Goal: Ask a question: Seek information or help from site administrators or community

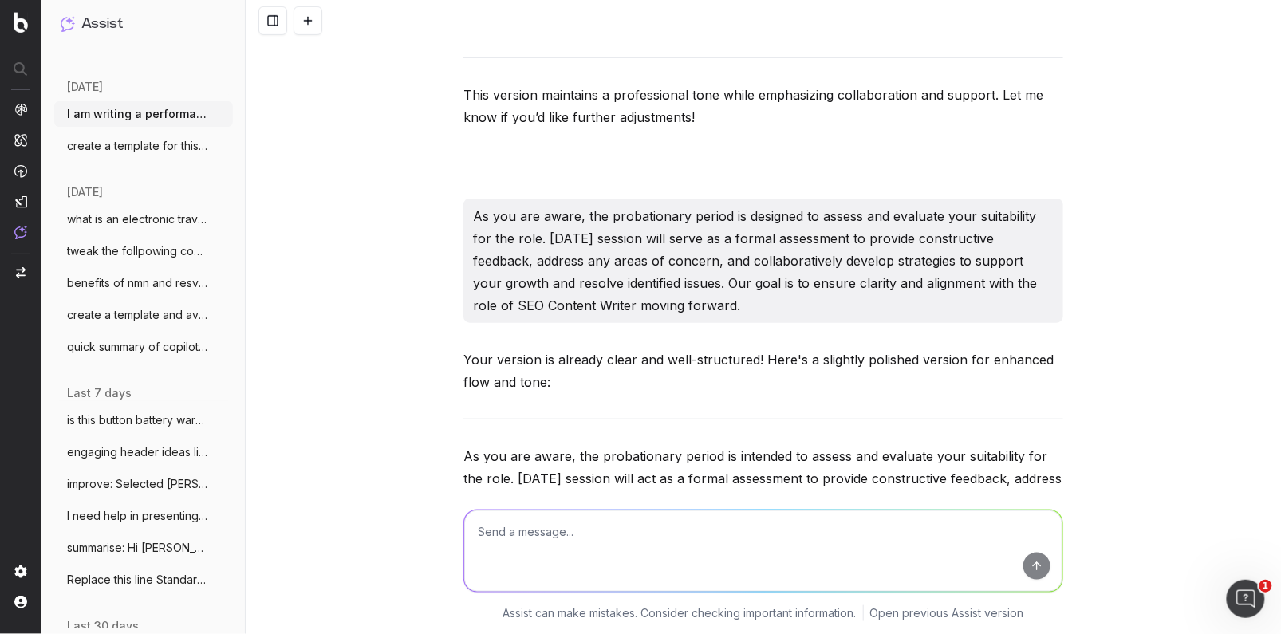
scroll to position [2006, 0]
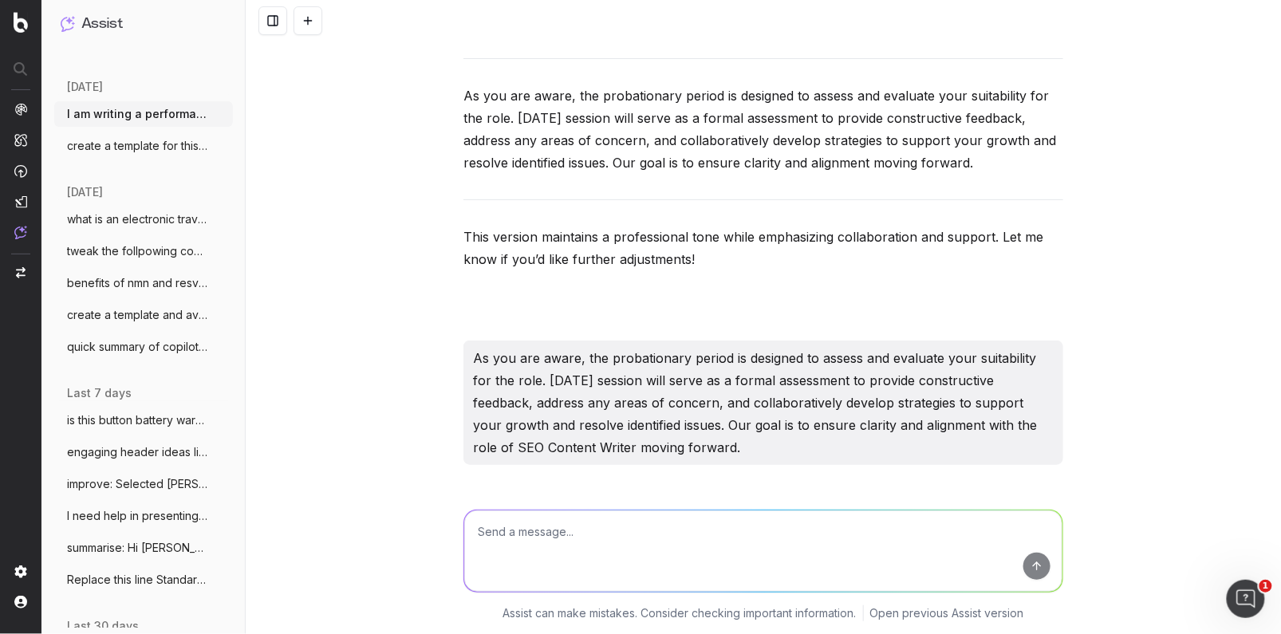
click at [163, 152] on span "create a template for this header for ou" at bounding box center [137, 146] width 140 height 16
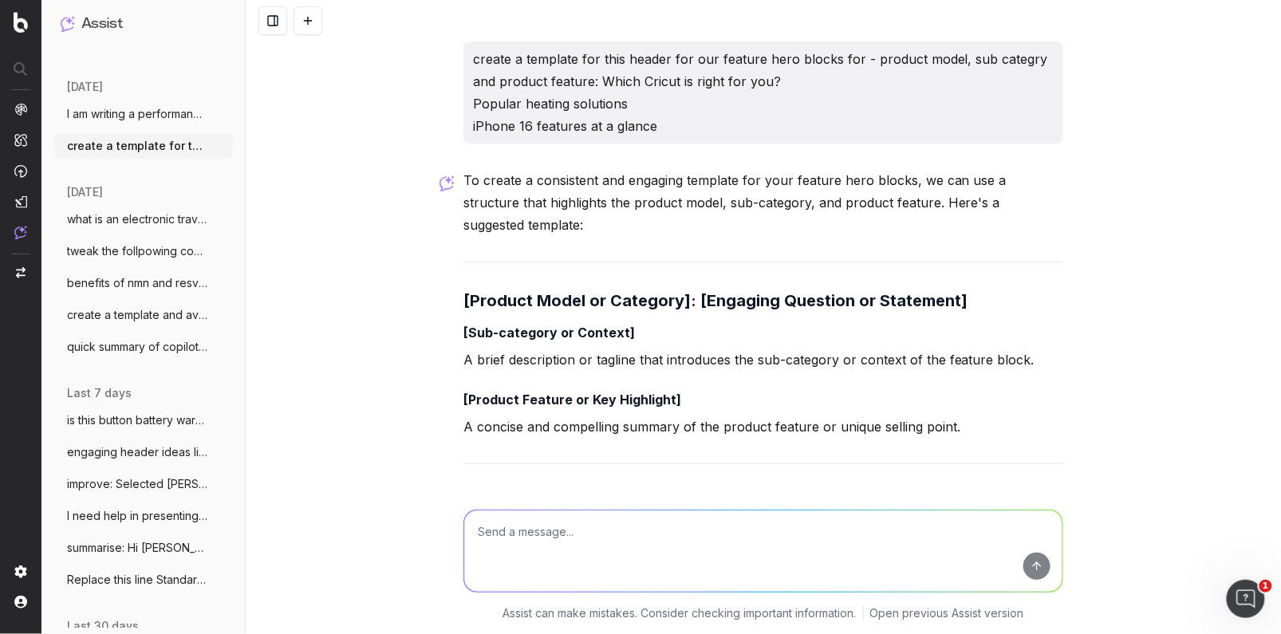
click at [138, 109] on span "I am writing a performance review and po" at bounding box center [137, 114] width 140 height 16
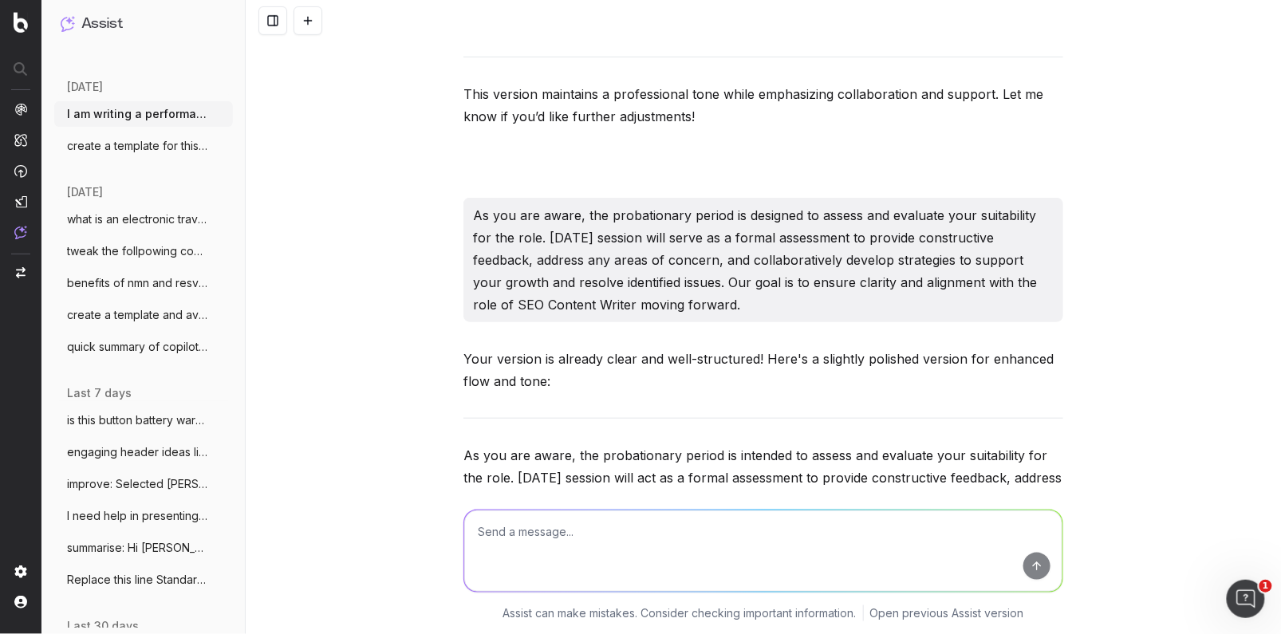
scroll to position [2140, 0]
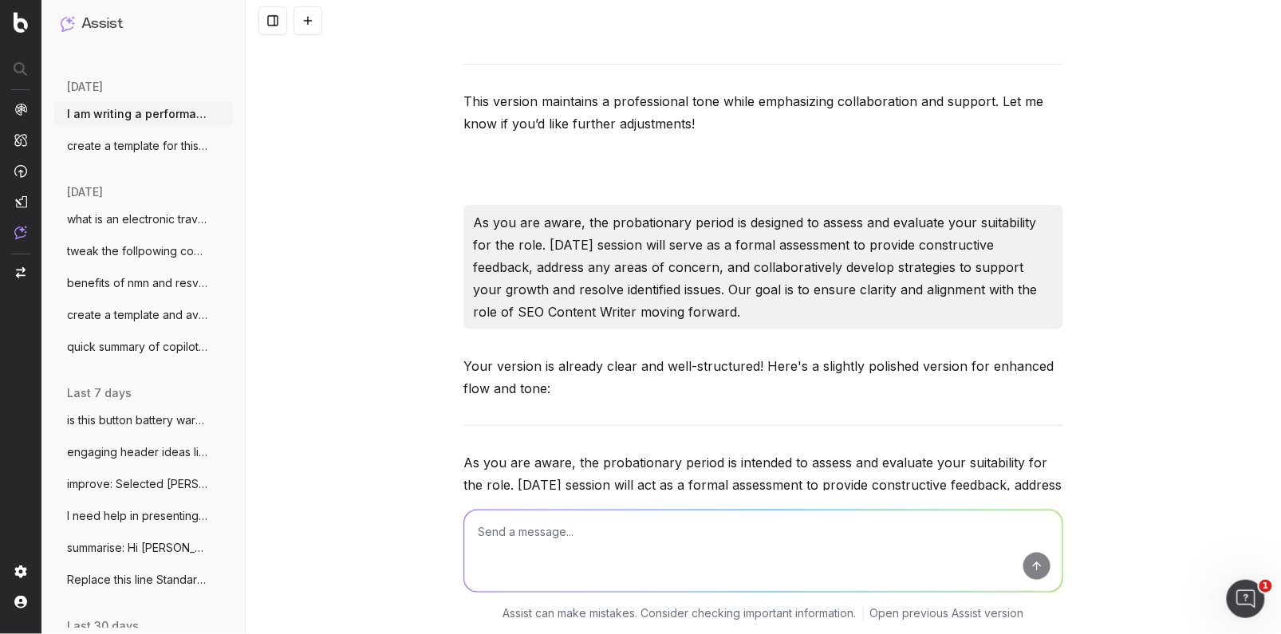
click at [674, 299] on p "As you are aware, the probationary period is designed to assess and evaluate yo…" at bounding box center [763, 267] width 581 height 112
drag, startPoint x: 754, startPoint y: 320, endPoint x: 472, endPoint y: 225, distance: 297.1
click at [473, 225] on p "As you are aware, the probationary period is designed to assess and evaluate yo…" at bounding box center [763, 267] width 581 height 112
copy p "As you are aware, the probationary period is designed to assess and evaluate yo…"
click at [565, 534] on textarea at bounding box center [763, 550] width 598 height 81
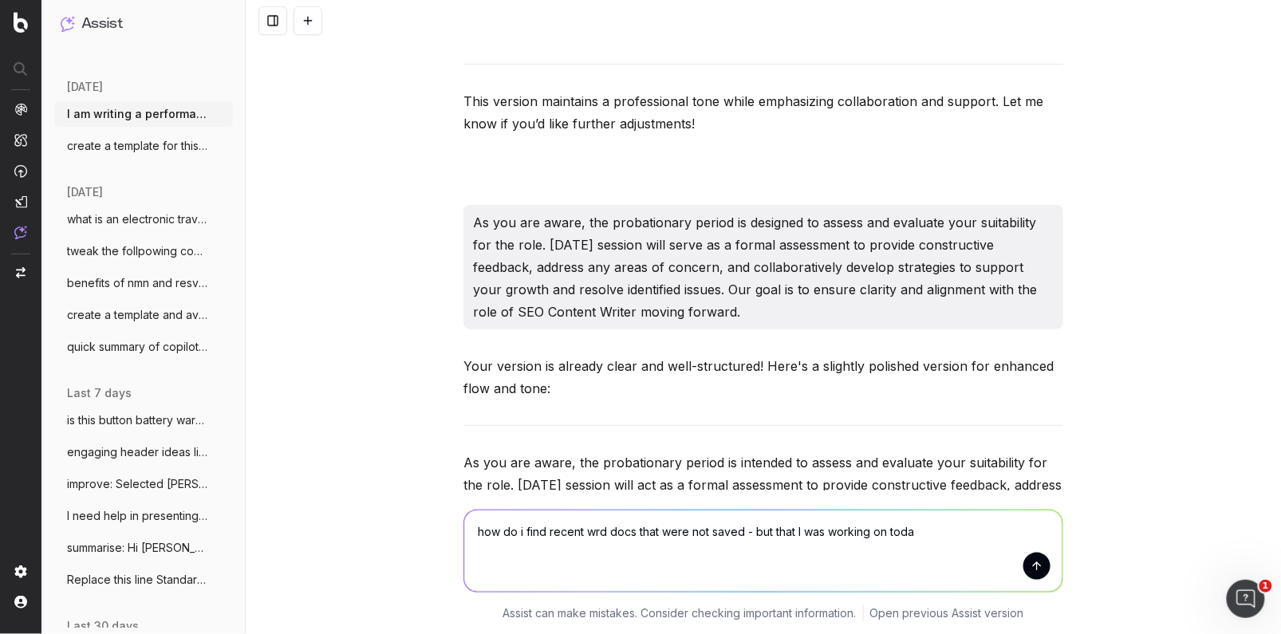
type textarea "how do i find recent wrd docs that were not saved - but that I was working on […"
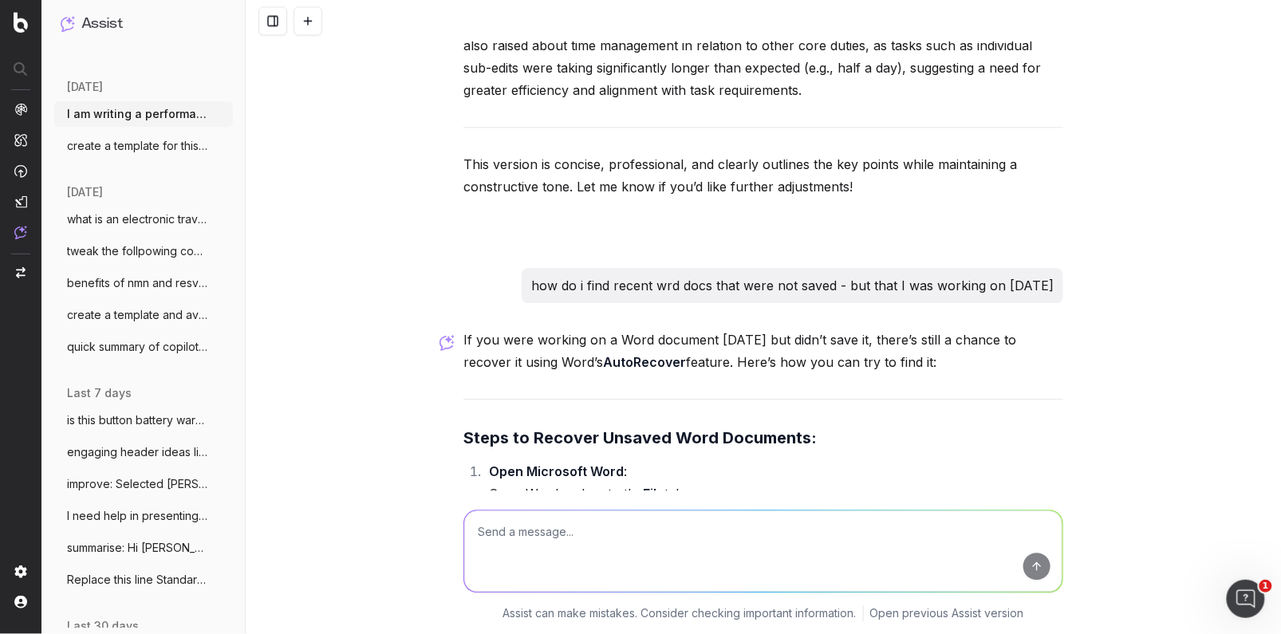
scroll to position [14590, 0]
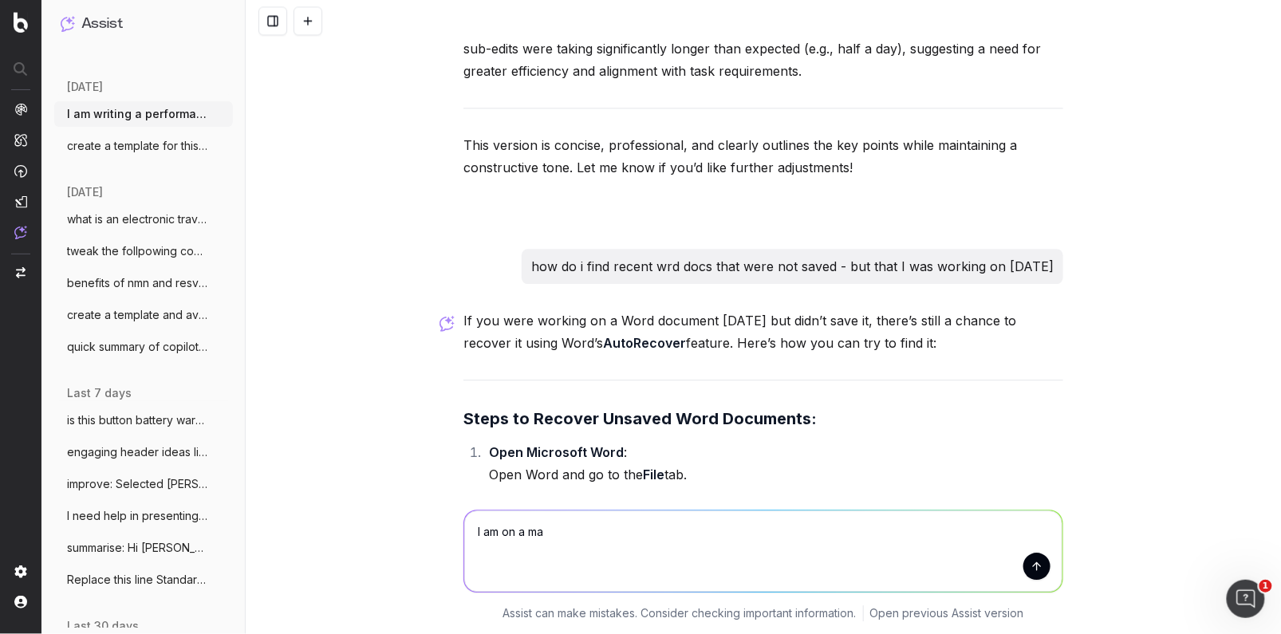
type textarea "I am on a mac"
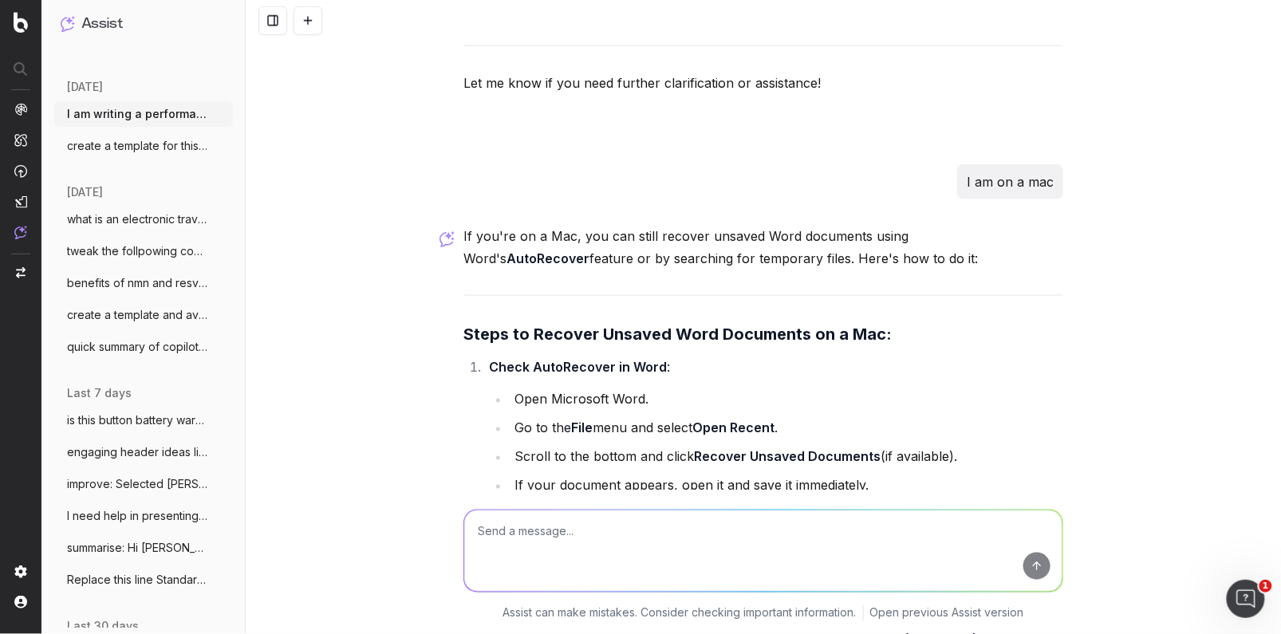
scroll to position [15992, 0]
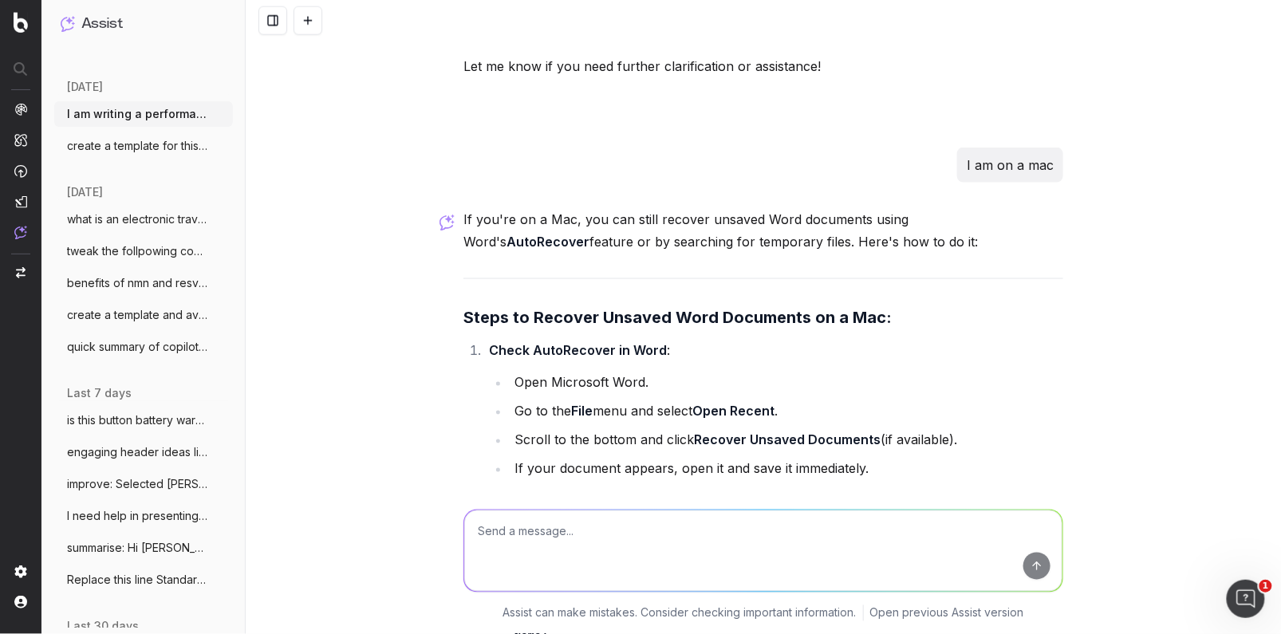
click at [813, 432] on strong "Recover Unsaved Documents" at bounding box center [787, 440] width 187 height 16
click at [520, 538] on textarea at bounding box center [763, 550] width 598 height 81
click at [503, 537] on textarea at bounding box center [763, 550] width 598 height 81
type textarea "I cant see recover unsaved"
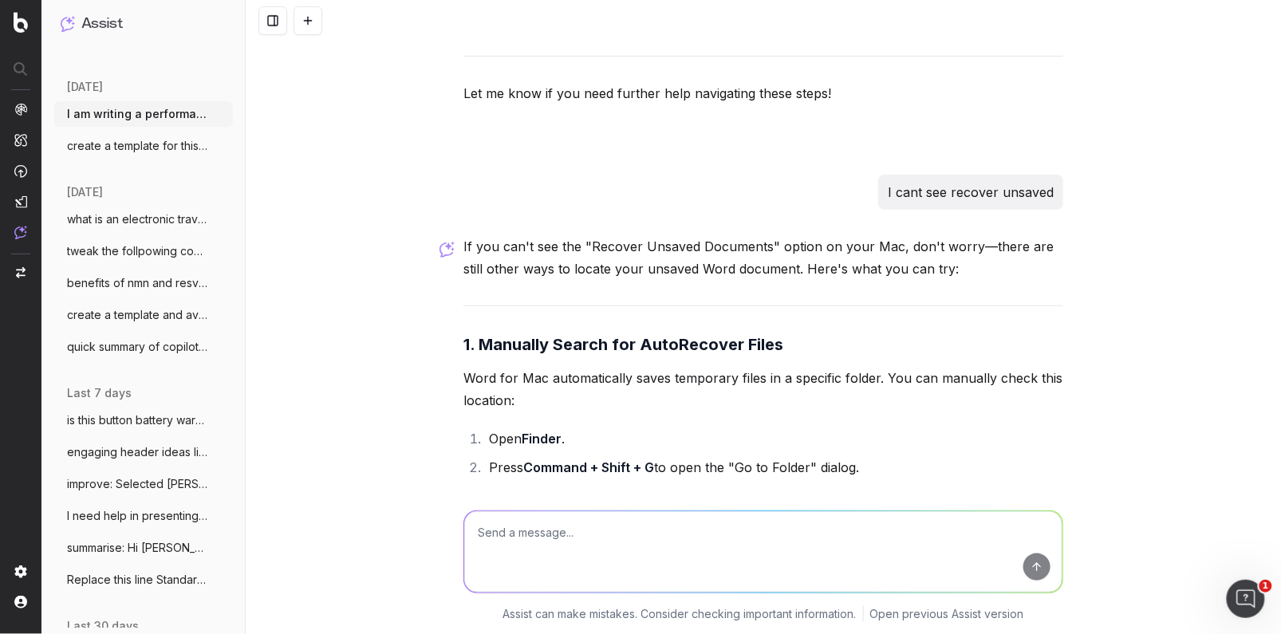
scroll to position [17524, 0]
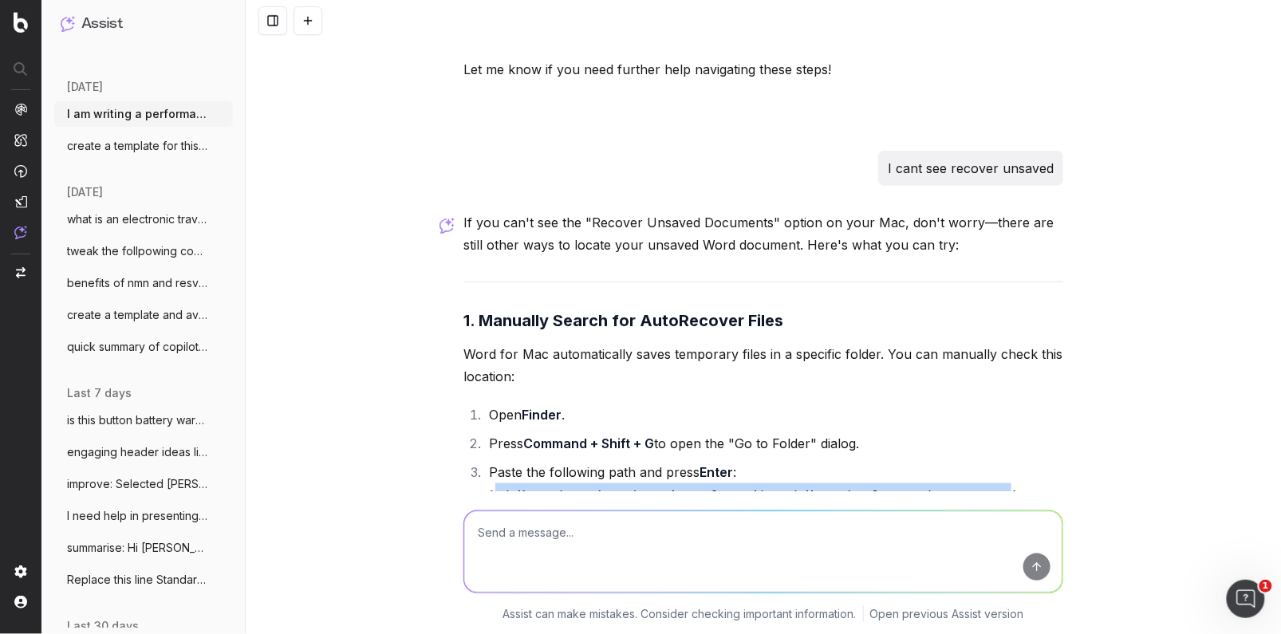
drag, startPoint x: 1011, startPoint y: 338, endPoint x: 492, endPoint y: 342, distance: 519.2
click at [492, 490] on code "~/Library/Containers/com.microsoft.Word/Data/Library/Preferences/AutoRecovery" at bounding box center [754, 496] width 530 height 13
copy code "~/Library/Containers/com.microsoft.Word/Data/Library/Preferences/AutoRecovery"
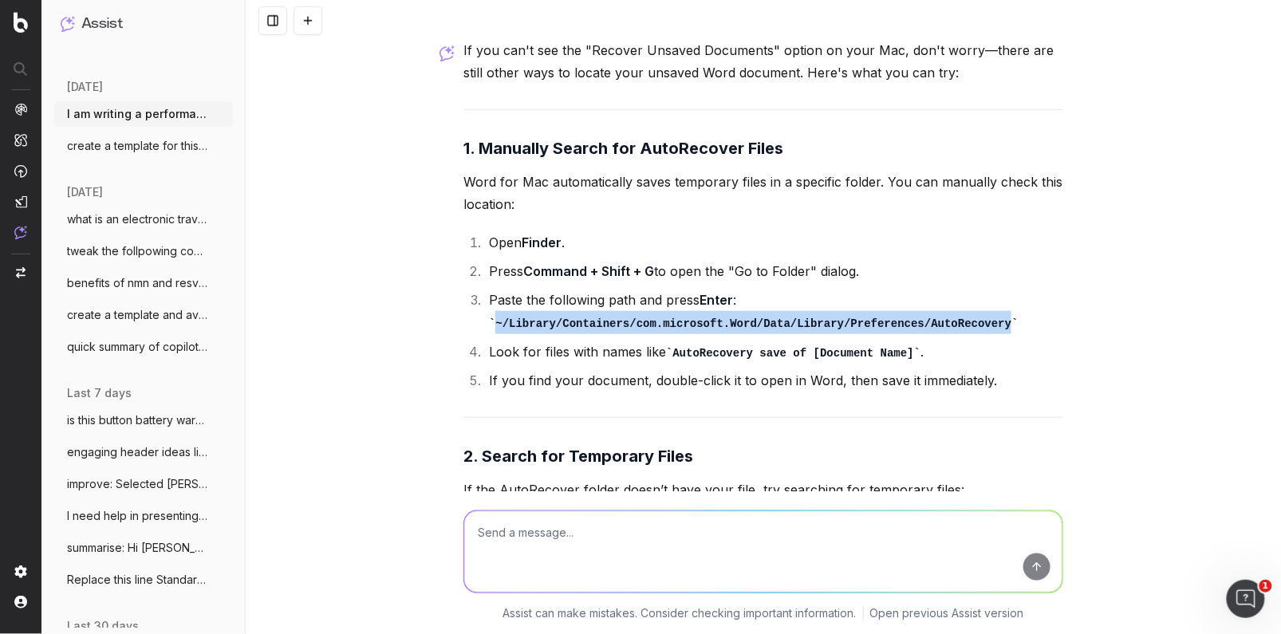
scroll to position [17707, 0]
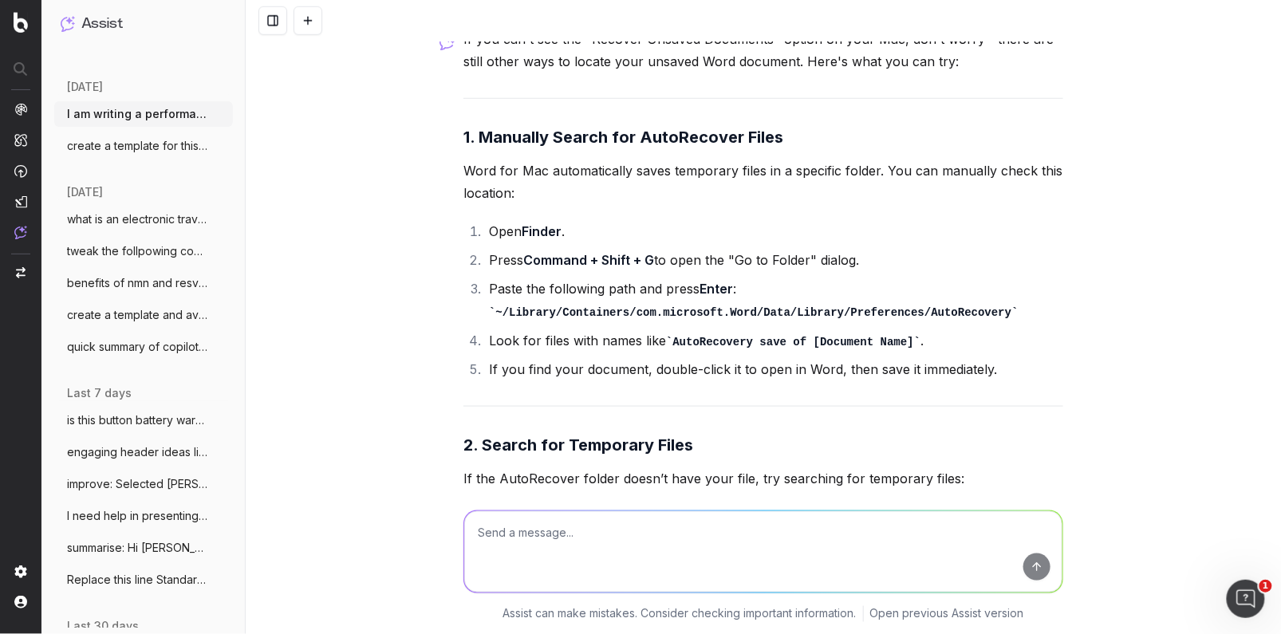
click at [545, 534] on li "In the search bar, type: AutoRecovery or ~Word Work File" at bounding box center [773, 556] width 579 height 45
drag, startPoint x: 577, startPoint y: 412, endPoint x: 506, endPoint y: 427, distance: 73.4
click at [498, 534] on li "In the search bar, type: AutoRecovery or ~Word Work File" at bounding box center [773, 556] width 579 height 45
copy code "AutoRecovery"
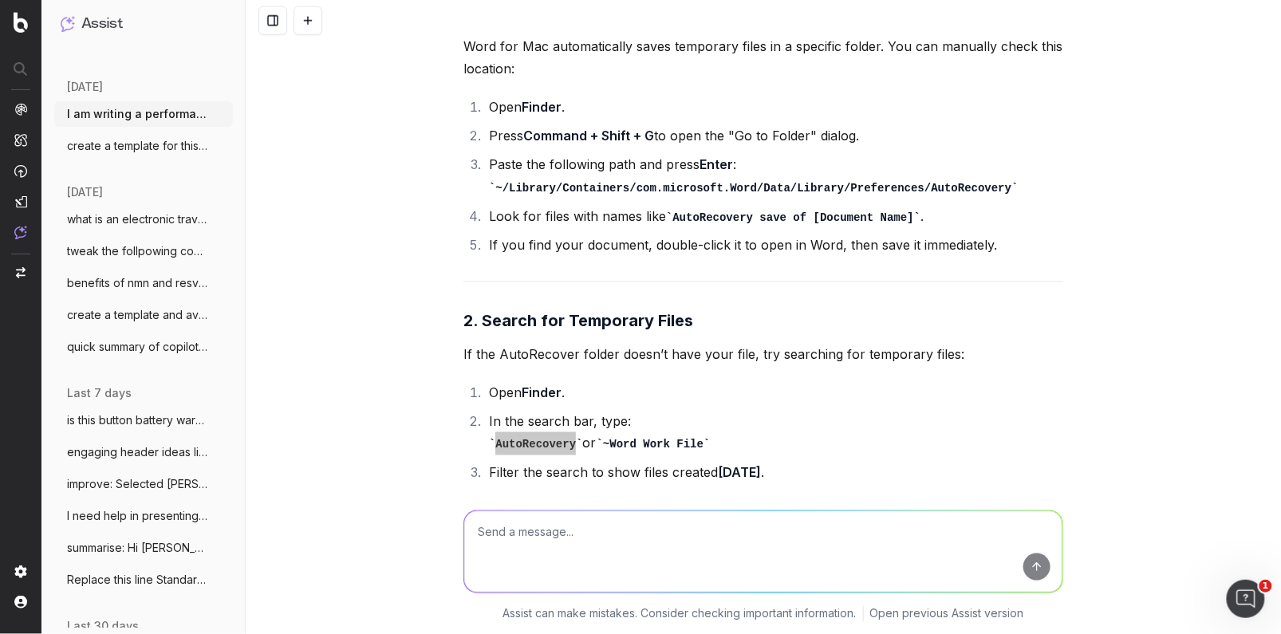
scroll to position [17925, 0]
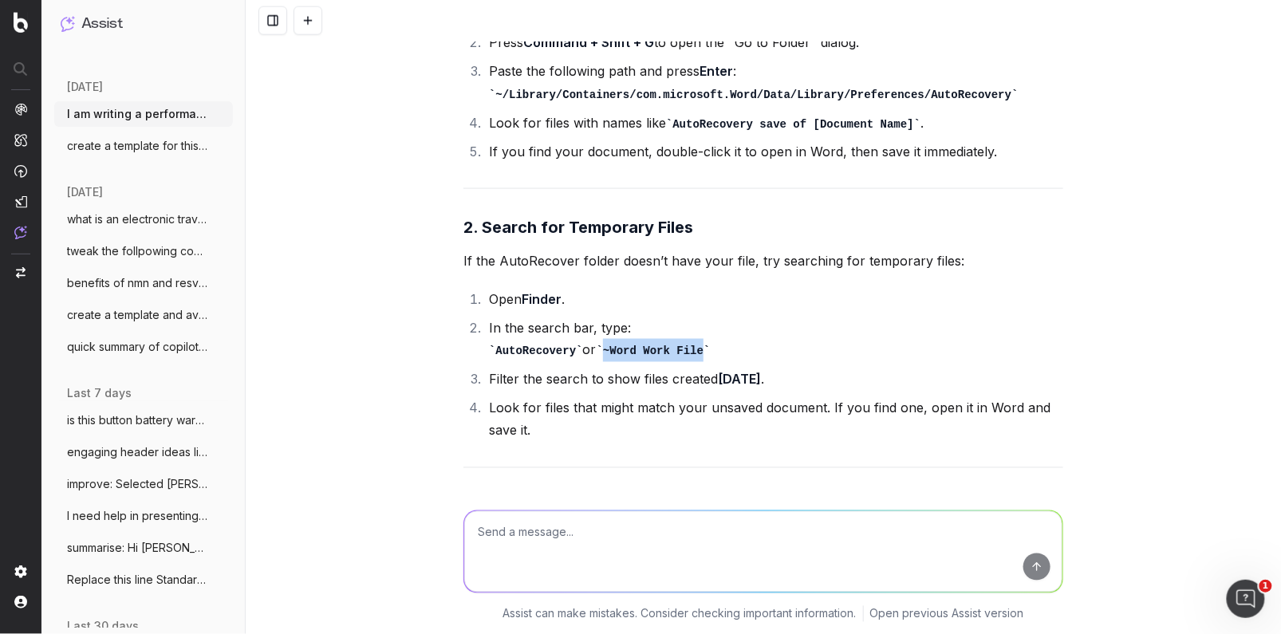
drag, startPoint x: 709, startPoint y: 191, endPoint x: 609, endPoint y: 198, distance: 99.9
click at [609, 345] on code "~Word Work File" at bounding box center [654, 351] width 114 height 13
copy code "~Word Work File"
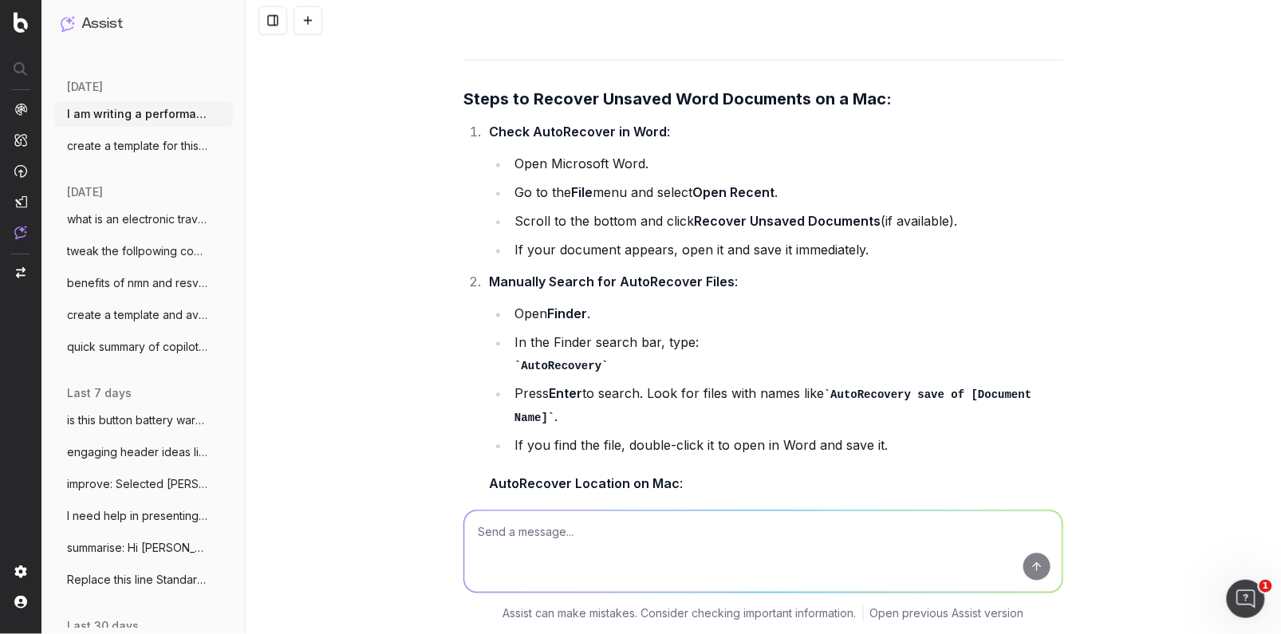
scroll to position [16095, 0]
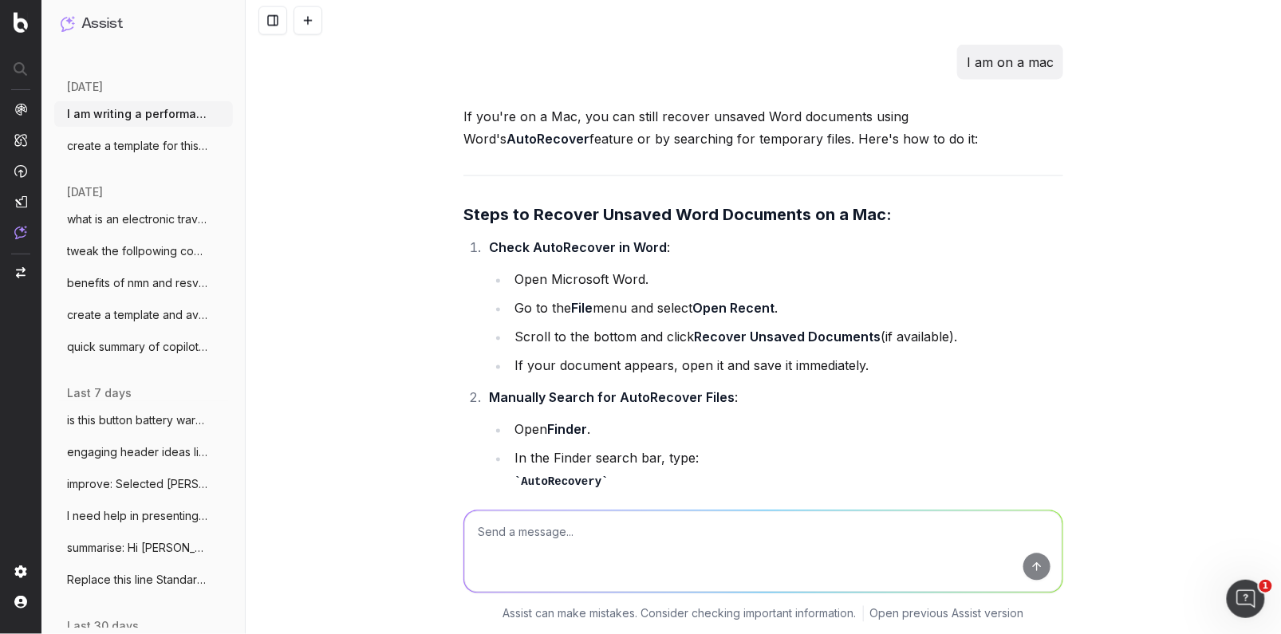
click at [180, 154] on button "create a template for this header for ou" at bounding box center [143, 146] width 179 height 26
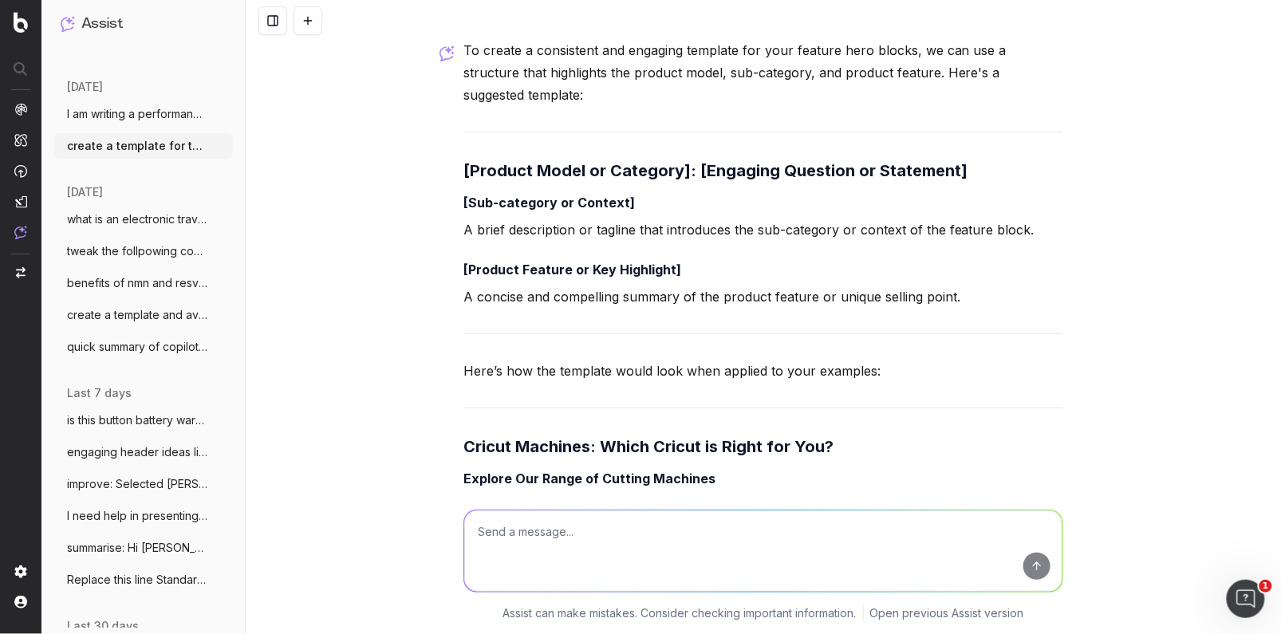
scroll to position [128, 0]
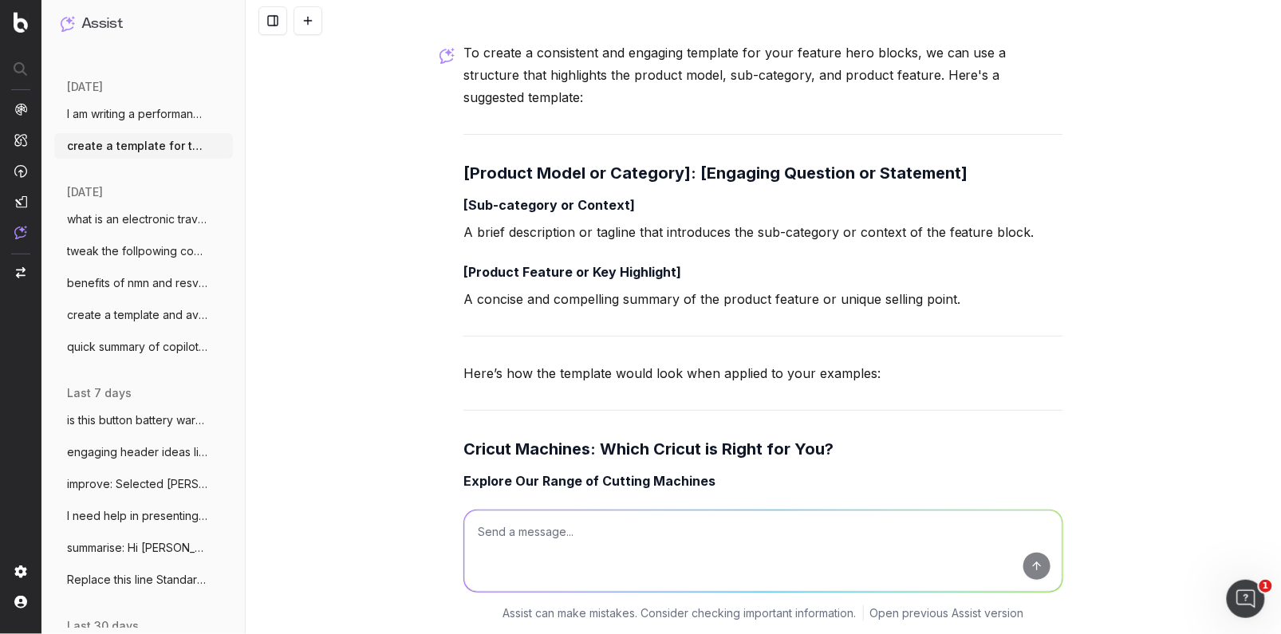
click at [133, 106] on span "I am writing a performance review and po" at bounding box center [137, 114] width 140 height 16
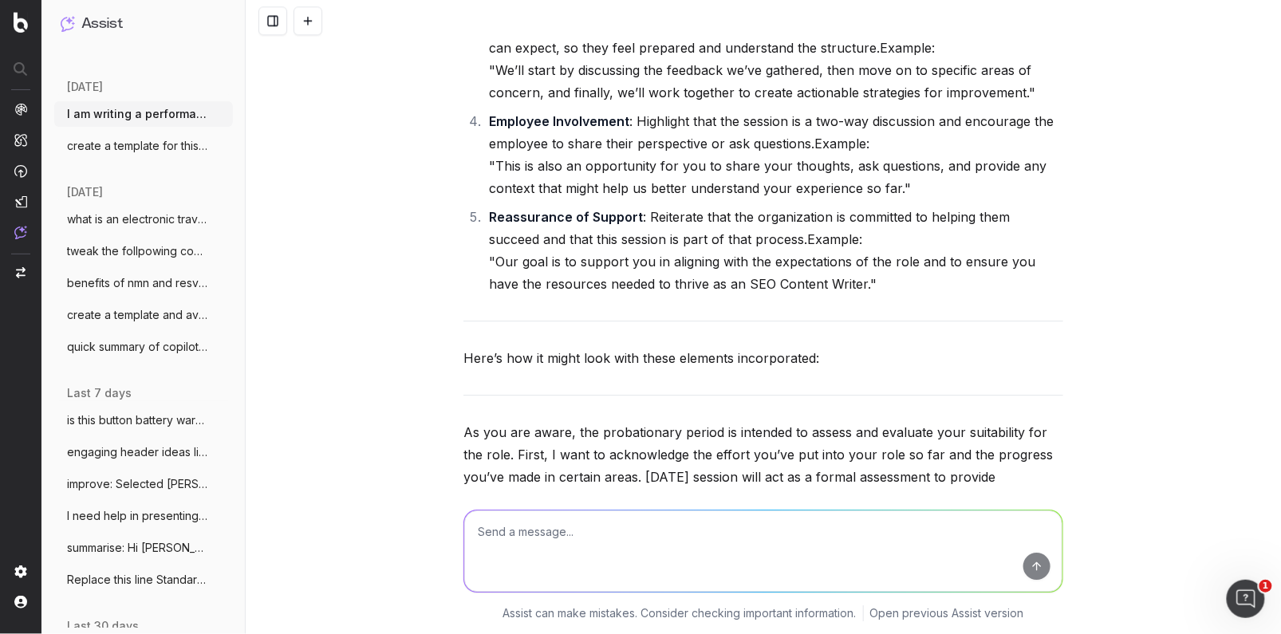
scroll to position [3355, 0]
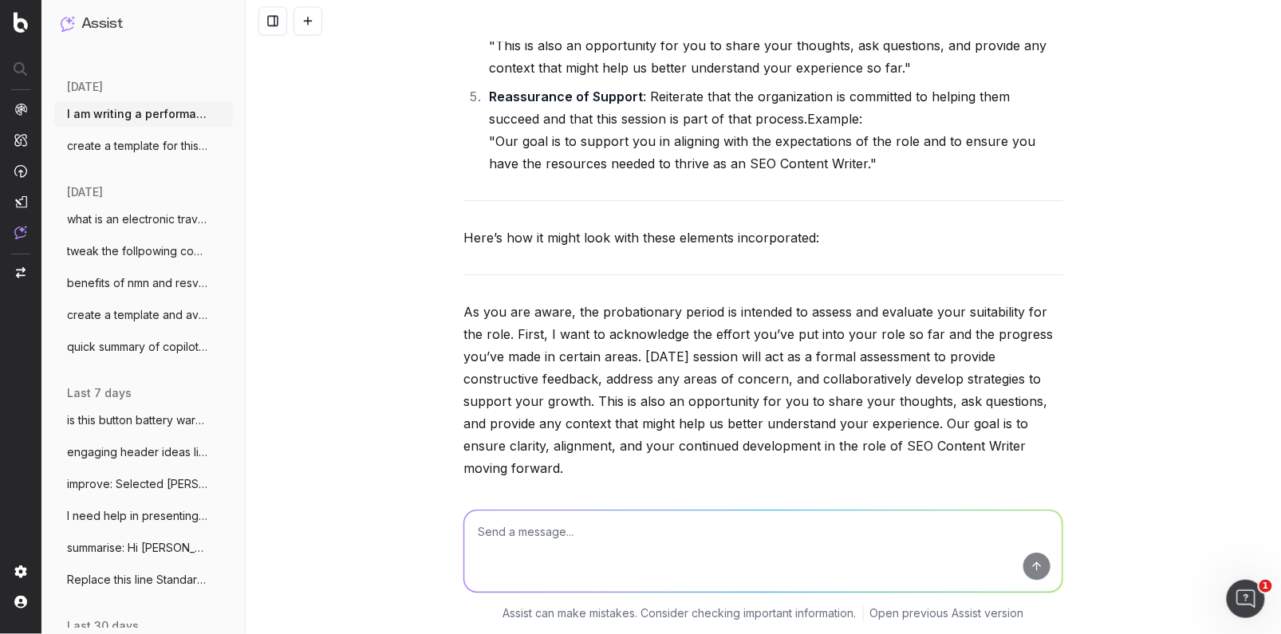
click at [591, 380] on p "As you are aware, the probationary period is intended to assess and evaluate yo…" at bounding box center [763, 390] width 600 height 179
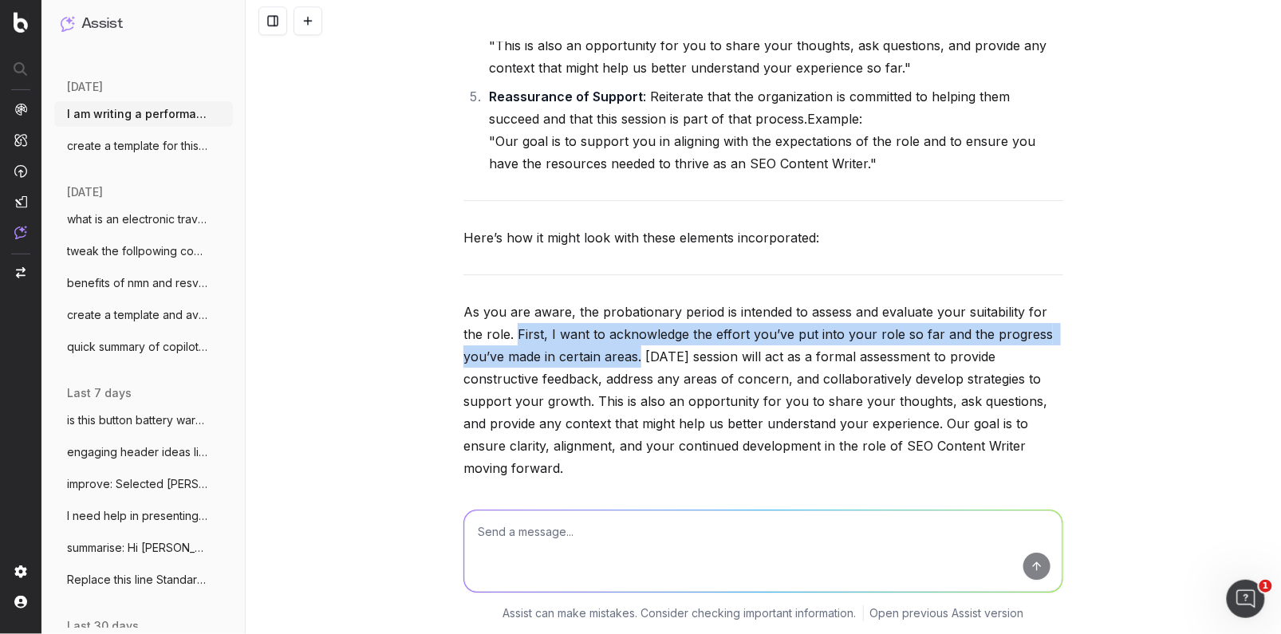
drag, startPoint x: 597, startPoint y: 353, endPoint x: 494, endPoint y: 333, distance: 104.9
click at [494, 333] on p "As you are aware, the probationary period is intended to assess and evaluate yo…" at bounding box center [763, 390] width 600 height 179
copy p "First, I want to acknowledge the effort you’ve put into your role so far and th…"
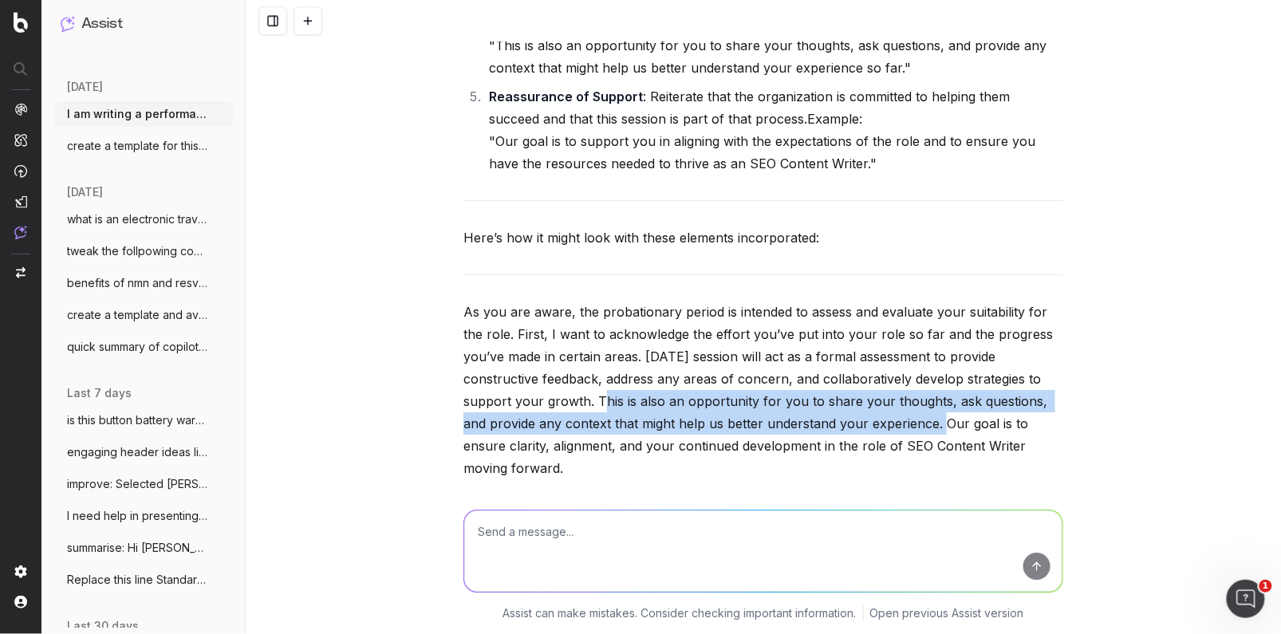
drag, startPoint x: 834, startPoint y: 418, endPoint x: 519, endPoint y: 397, distance: 315.7
click at [518, 397] on p "As you are aware, the probationary period is intended to assess and evaluate yo…" at bounding box center [763, 390] width 600 height 179
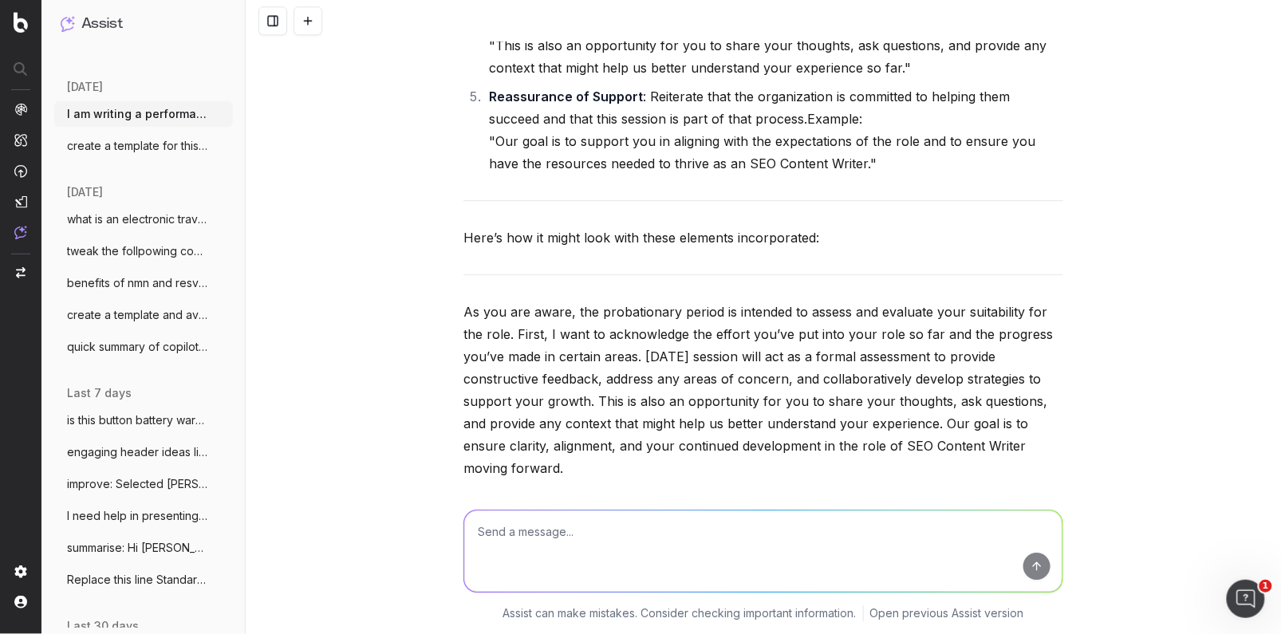
click at [544, 515] on textarea at bounding box center [763, 550] width 598 height 81
paste textarea "Kicking off I’d like to take the opportunity to acknowledge the time and effort…"
type textarea "Kicking off I’d like to take the opportunity to acknowledge the time and effort…"
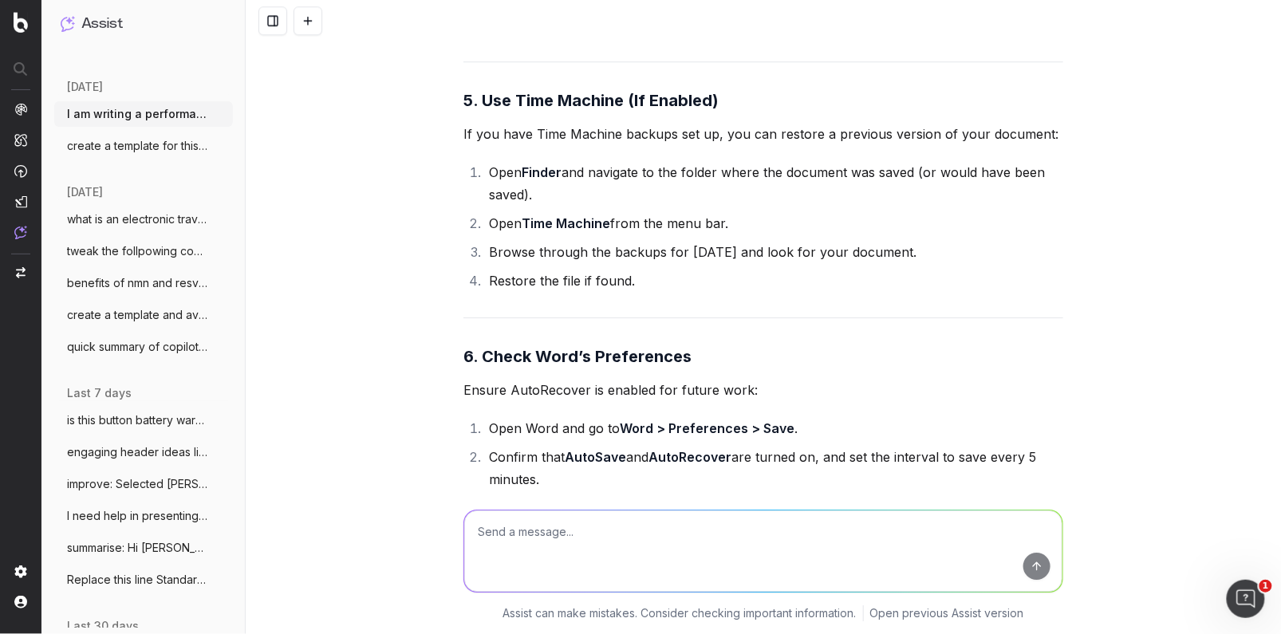
scroll to position [18942, 0]
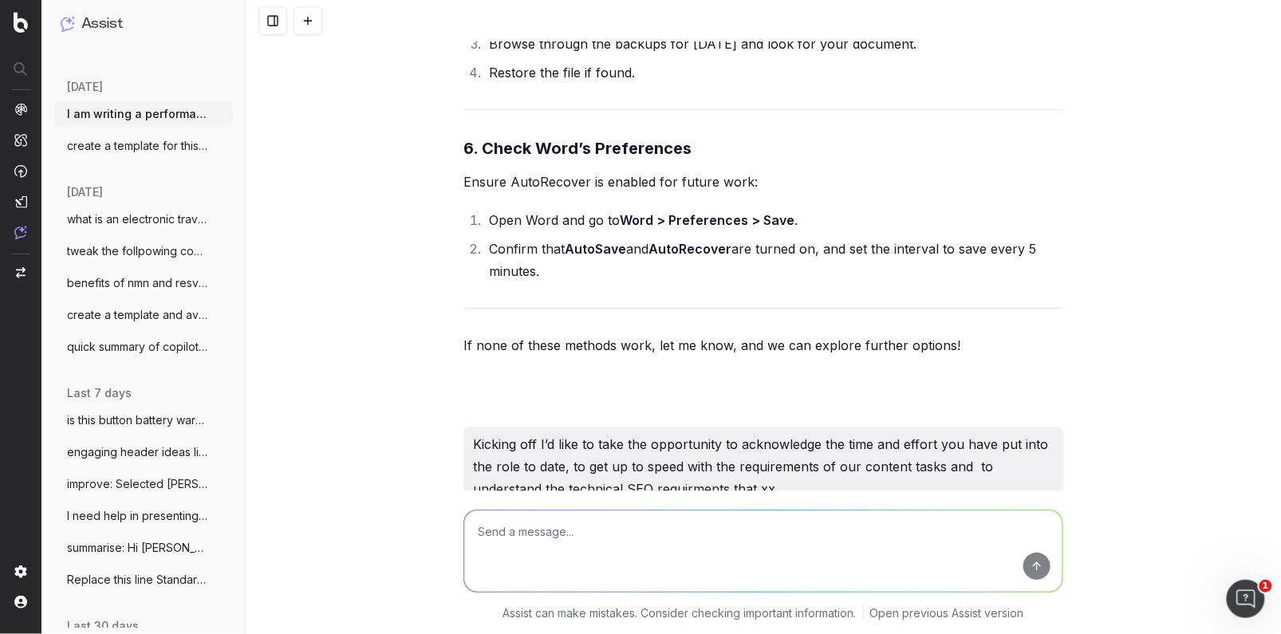
click at [1050, 615] on div at bounding box center [763, 629] width 600 height 29
drag, startPoint x: 1026, startPoint y: 416, endPoint x: 463, endPoint y: 374, distance: 564.6
copy p "Kicking off, I’d like to take a moment to acknowledge the time and effort you’v…"
